Goal: Task Accomplishment & Management: Manage account settings

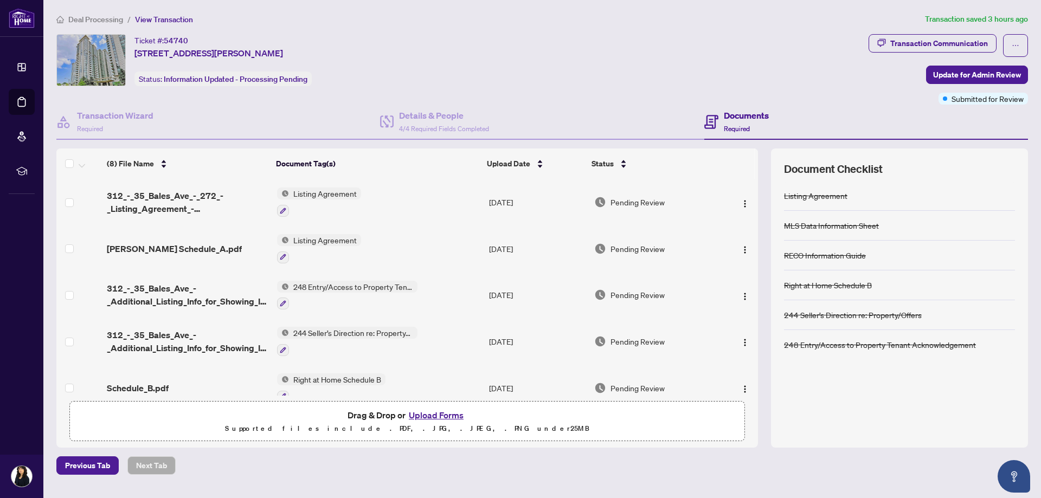
click at [488, 65] on div "Ticket #: 54740 [STREET_ADDRESS][PERSON_NAME] Status: Information Updated - Pro…" at bounding box center [460, 60] width 808 height 52
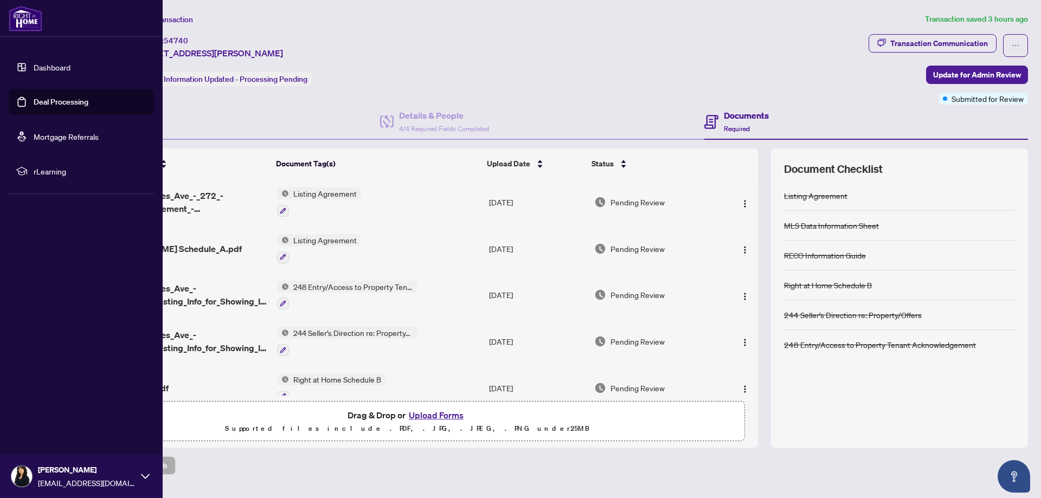
click at [60, 71] on link "Dashboard" at bounding box center [52, 67] width 37 height 10
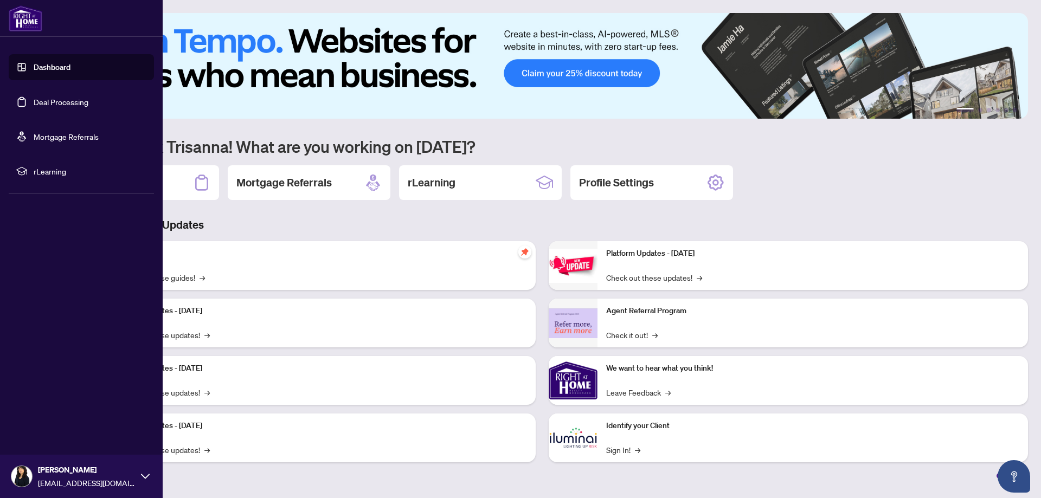
click at [57, 105] on link "Deal Processing" at bounding box center [61, 102] width 55 height 10
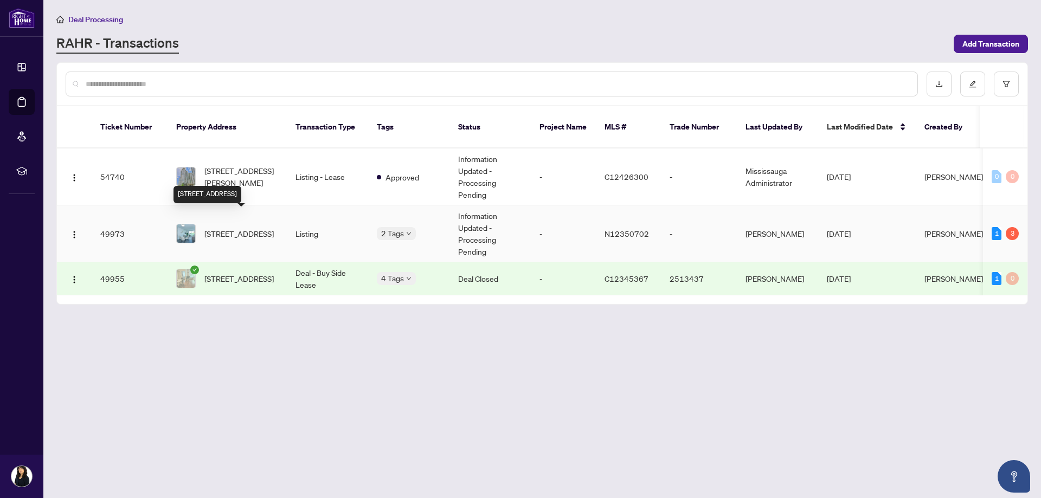
click at [229, 228] on span "[STREET_ADDRESS]" at bounding box center [238, 234] width 69 height 12
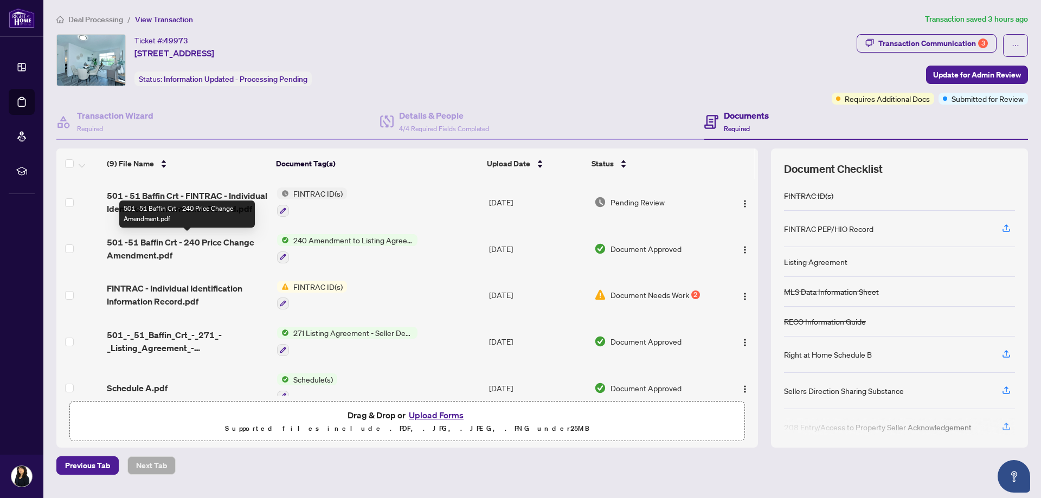
click at [178, 245] on span "501 -51 Baffin Crt - 240 Price Change Amendment.pdf" at bounding box center [187, 249] width 161 height 26
